Goal: Navigation & Orientation: Find specific page/section

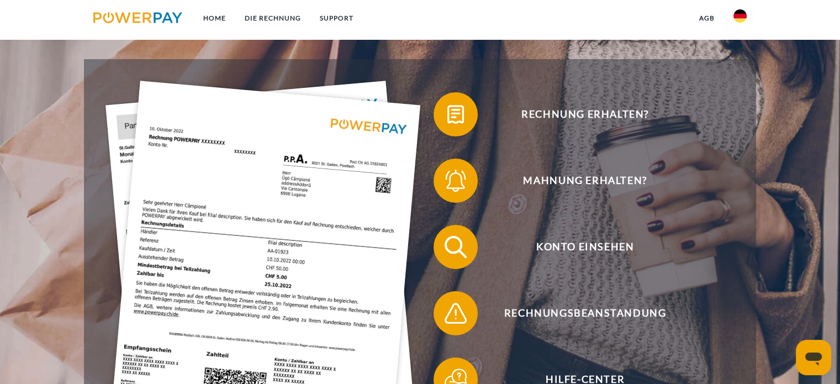
scroll to position [221, 0]
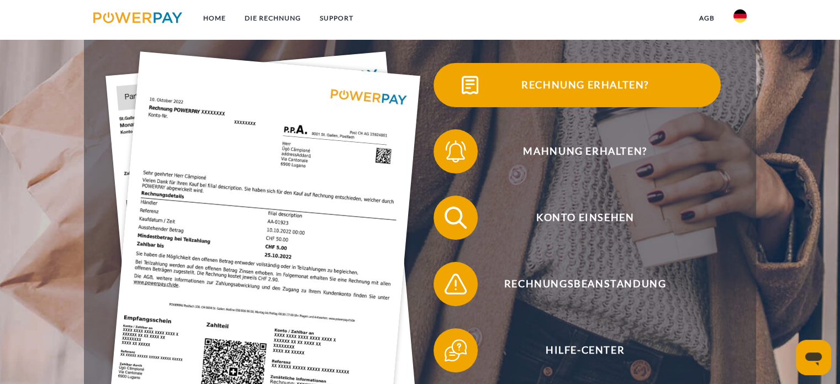
click at [593, 83] on span "Rechnung erhalten?" at bounding box center [585, 85] width 271 height 44
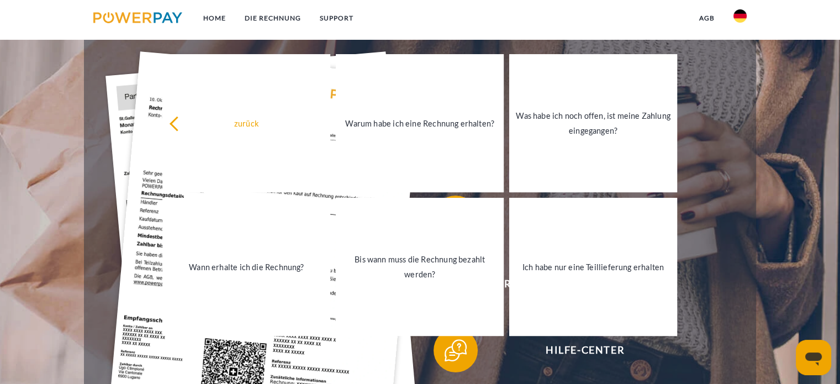
click at [734, 246] on div "Konto einsehen" at bounding box center [577, 218] width 314 height 66
click at [729, 130] on div "Mahnung erhalten?" at bounding box center [577, 151] width 314 height 66
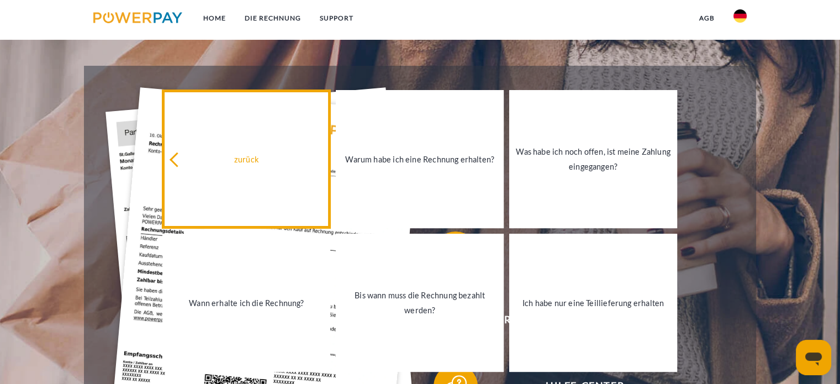
scroll to position [166, 0]
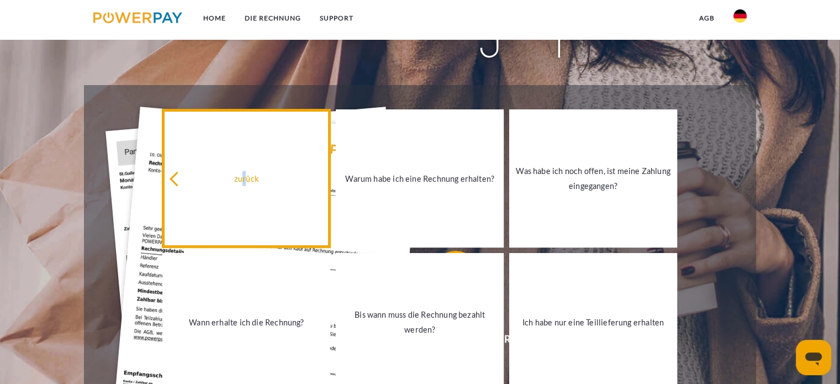
click at [247, 178] on div "zurück" at bounding box center [246, 178] width 155 height 15
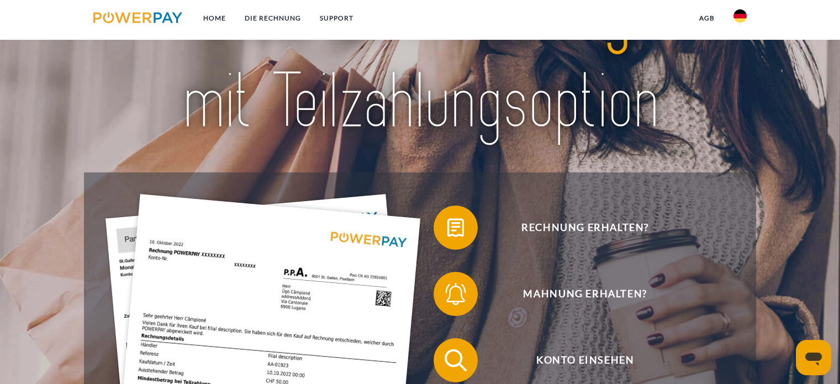
scroll to position [0, 0]
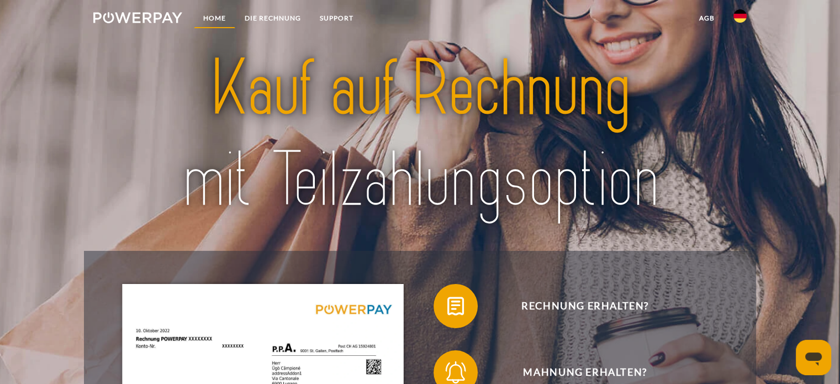
click at [212, 13] on link "Home" at bounding box center [214, 18] width 41 height 20
click at [276, 15] on link "DIE RECHNUNG" at bounding box center [272, 18] width 75 height 20
click at [738, 14] on img at bounding box center [740, 15] width 13 height 13
click at [151, 13] on img at bounding box center [137, 17] width 89 height 11
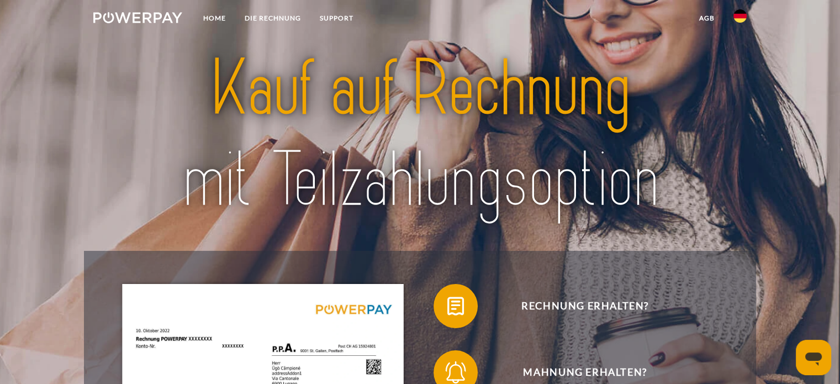
click at [119, 14] on img at bounding box center [137, 17] width 89 height 11
click at [215, 12] on link "Home" at bounding box center [214, 18] width 41 height 20
click at [333, 15] on link "SUPPORT" at bounding box center [336, 18] width 52 height 20
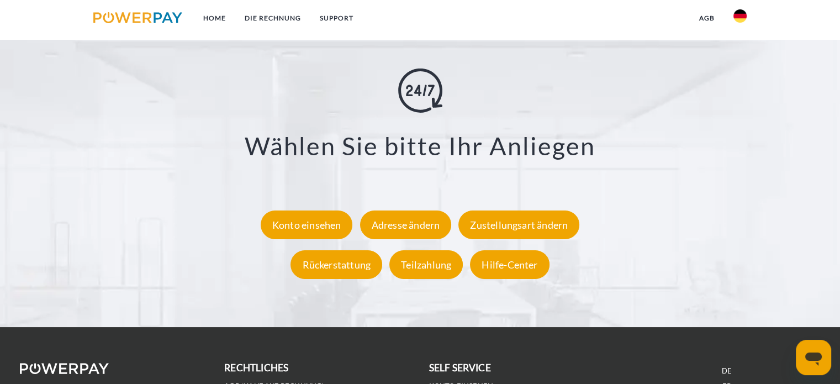
scroll to position [2012, 0]
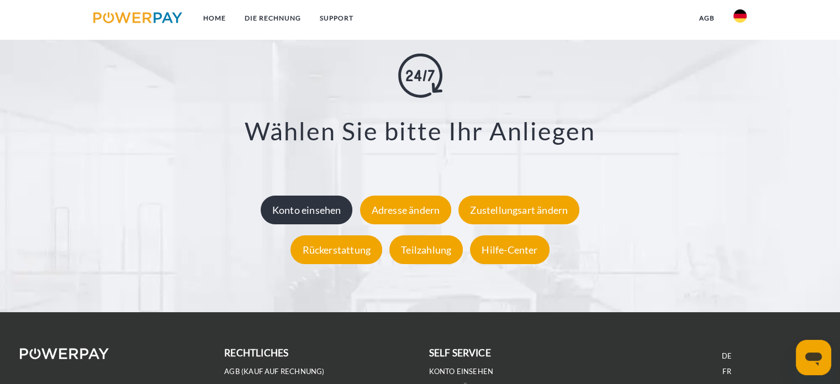
click at [307, 208] on div "Konto einsehen" at bounding box center [307, 210] width 92 height 29
